Goal: Information Seeking & Learning: Learn about a topic

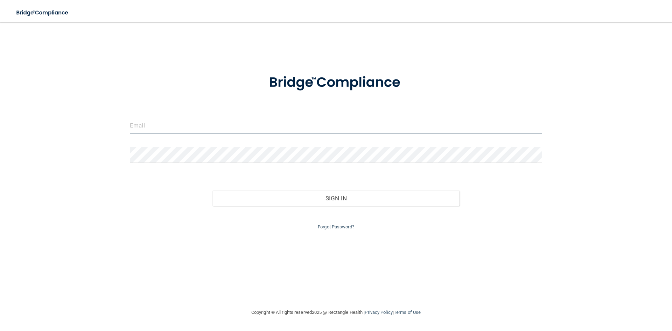
click at [223, 125] on input "email" at bounding box center [336, 126] width 413 height 16
type input "[EMAIL_ADDRESS][DOMAIN_NAME]"
click at [213, 191] on button "Sign In" at bounding box center [337, 198] width 248 height 15
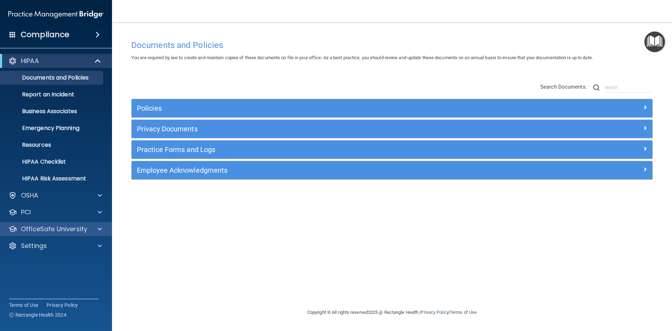
click at [56, 235] on div "OfficeSafe University" at bounding box center [56, 229] width 112 height 14
click at [55, 221] on div "HIPAA Documents and Policies Report an Incident Business Associates Emergency P…" at bounding box center [56, 154] width 112 height 207
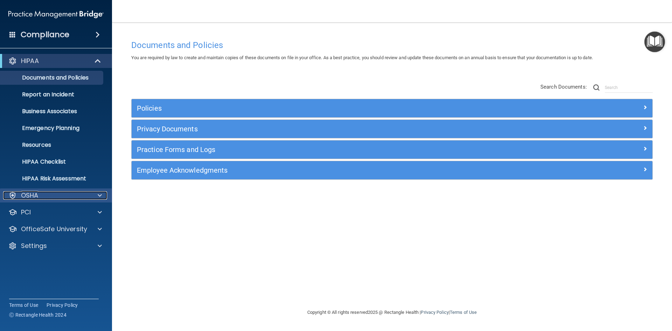
click at [60, 198] on div "OSHA" at bounding box center [46, 195] width 87 height 8
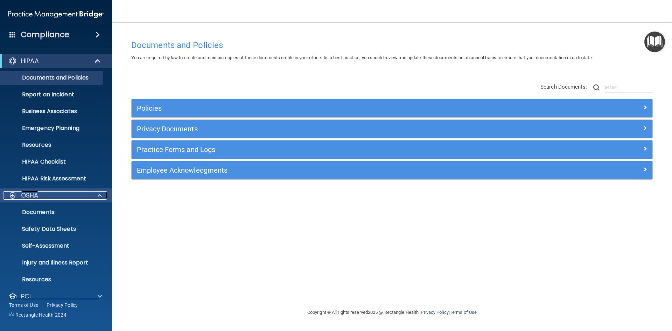
click at [60, 198] on div "OSHA" at bounding box center [46, 195] width 87 height 8
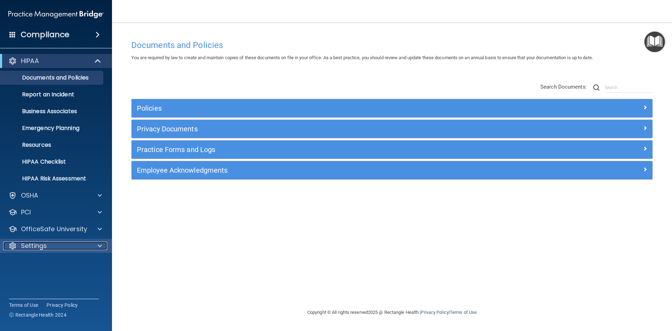
click at [83, 244] on div "Settings" at bounding box center [46, 246] width 87 height 8
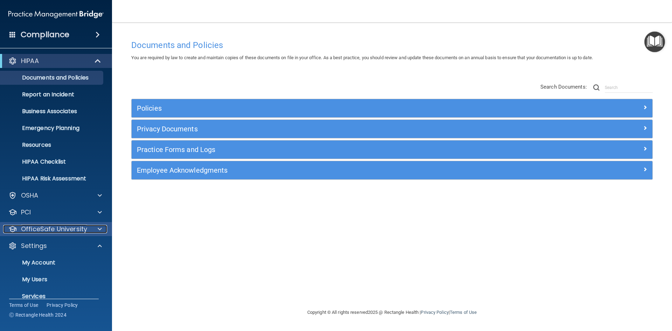
click at [94, 231] on div at bounding box center [99, 229] width 18 height 8
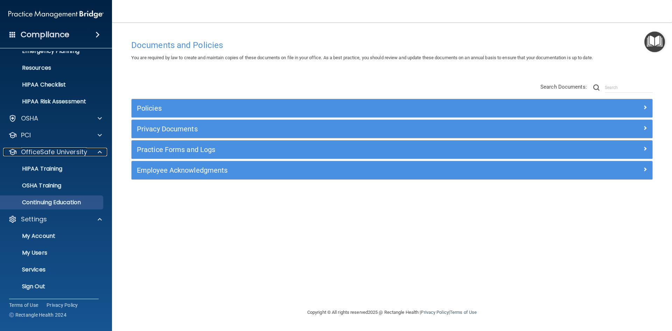
scroll to position [77, 0]
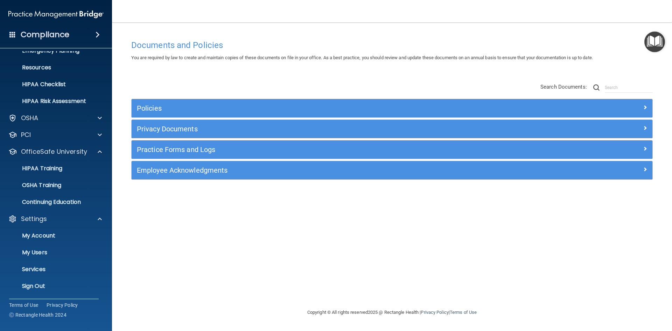
click at [81, 176] on ul "HIPAA Training OSHA Training Continuing Education" at bounding box center [56, 184] width 127 height 50
click at [81, 180] on link "OSHA Training" at bounding box center [48, 185] width 110 height 14
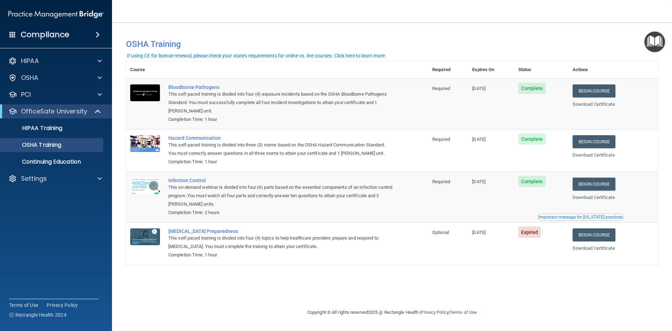
click at [542, 258] on td "Expired" at bounding box center [541, 243] width 54 height 42
